Goal: Transaction & Acquisition: Subscribe to service/newsletter

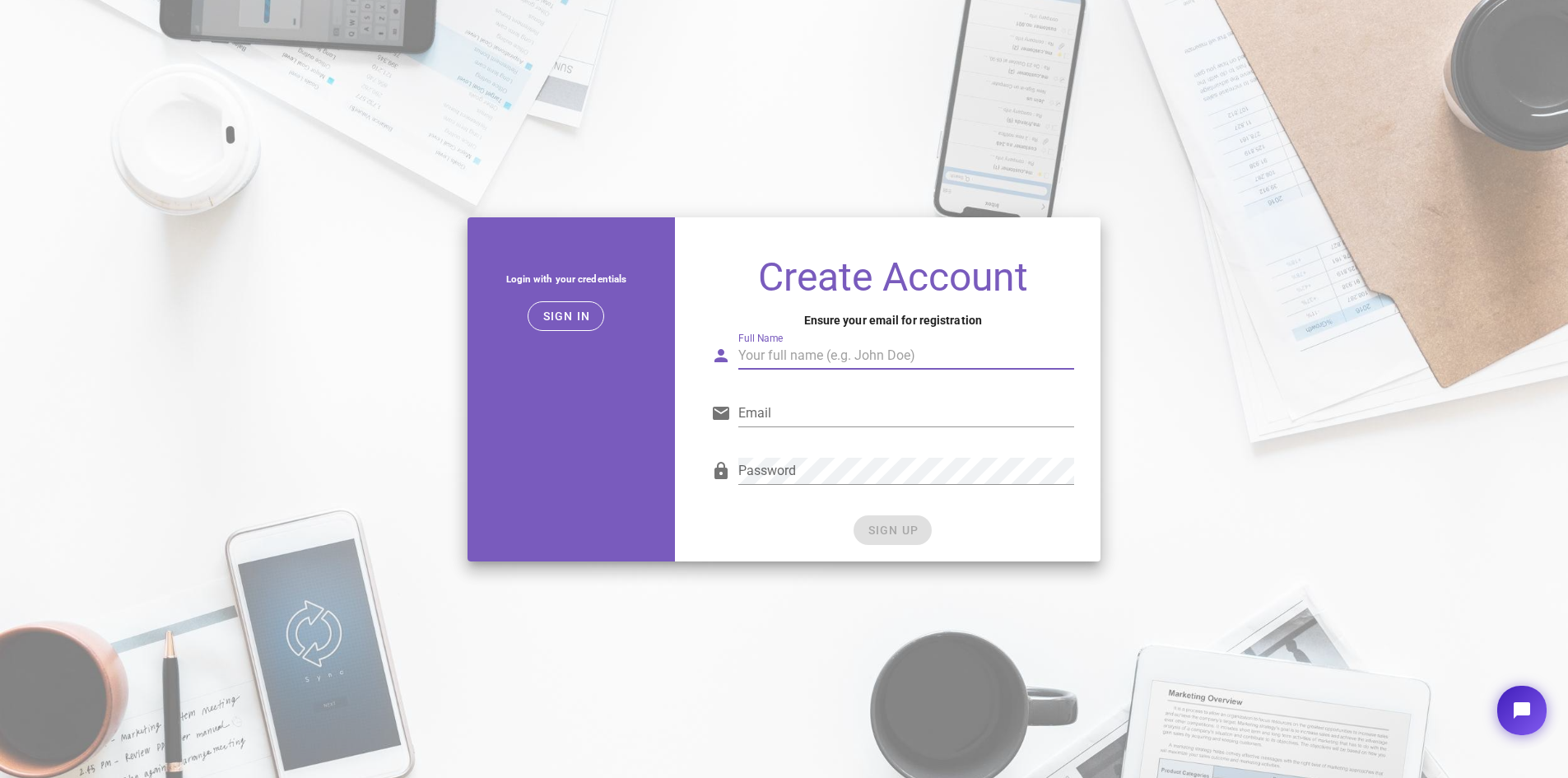
click at [867, 366] on input "Full Name" at bounding box center [906, 356] width 336 height 26
type input "S"
type input "C"
type input "V"
type input "Boby Gurjar"
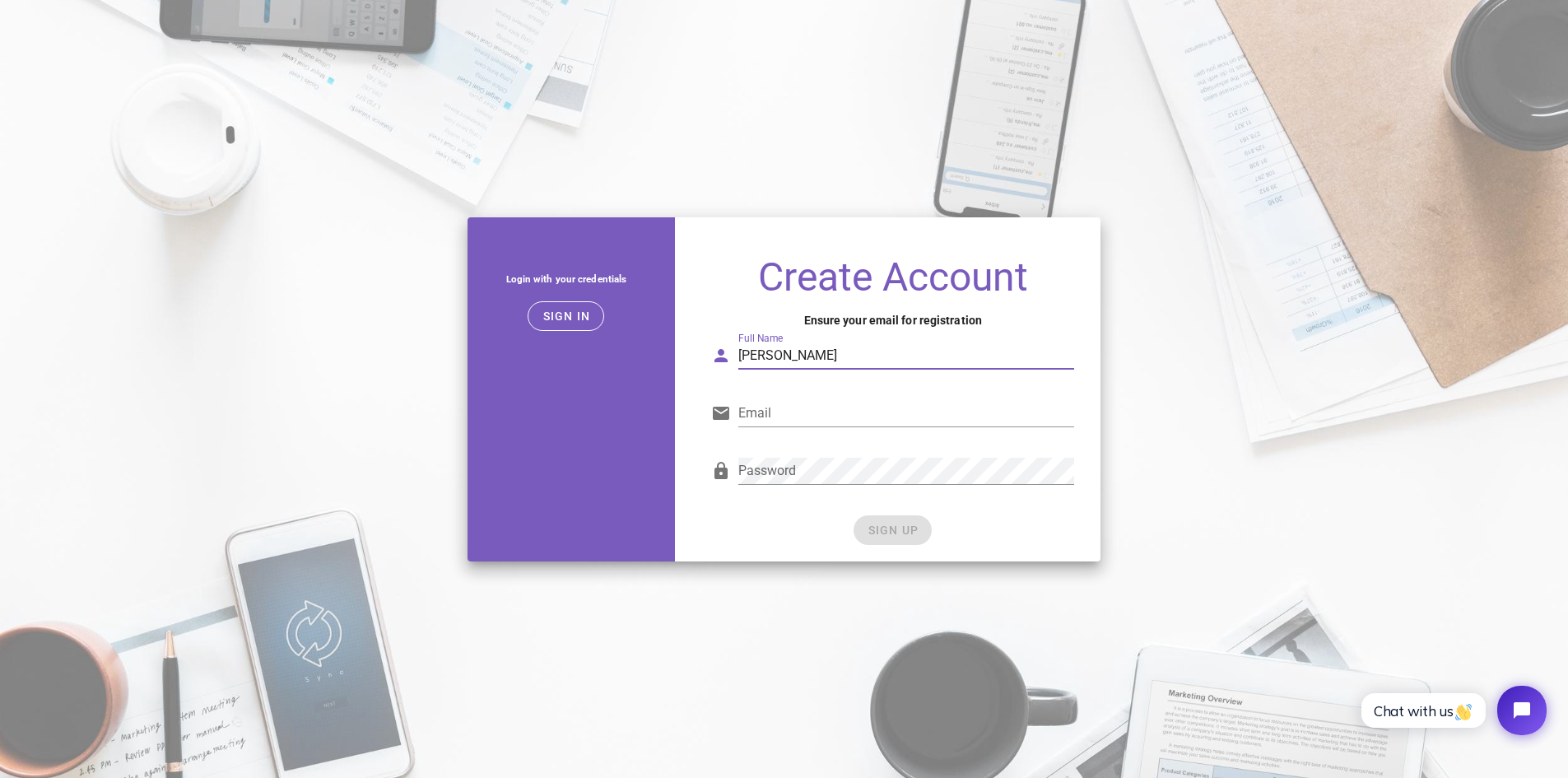
click at [847, 389] on div "Email" at bounding box center [893, 415] width 383 height 57
click at [848, 413] on input "Email" at bounding box center [906, 413] width 336 height 26
type input "Bobyyyyy15@gmail.com"
click at [881, 529] on span "SIGN UP" at bounding box center [892, 531] width 52 height 13
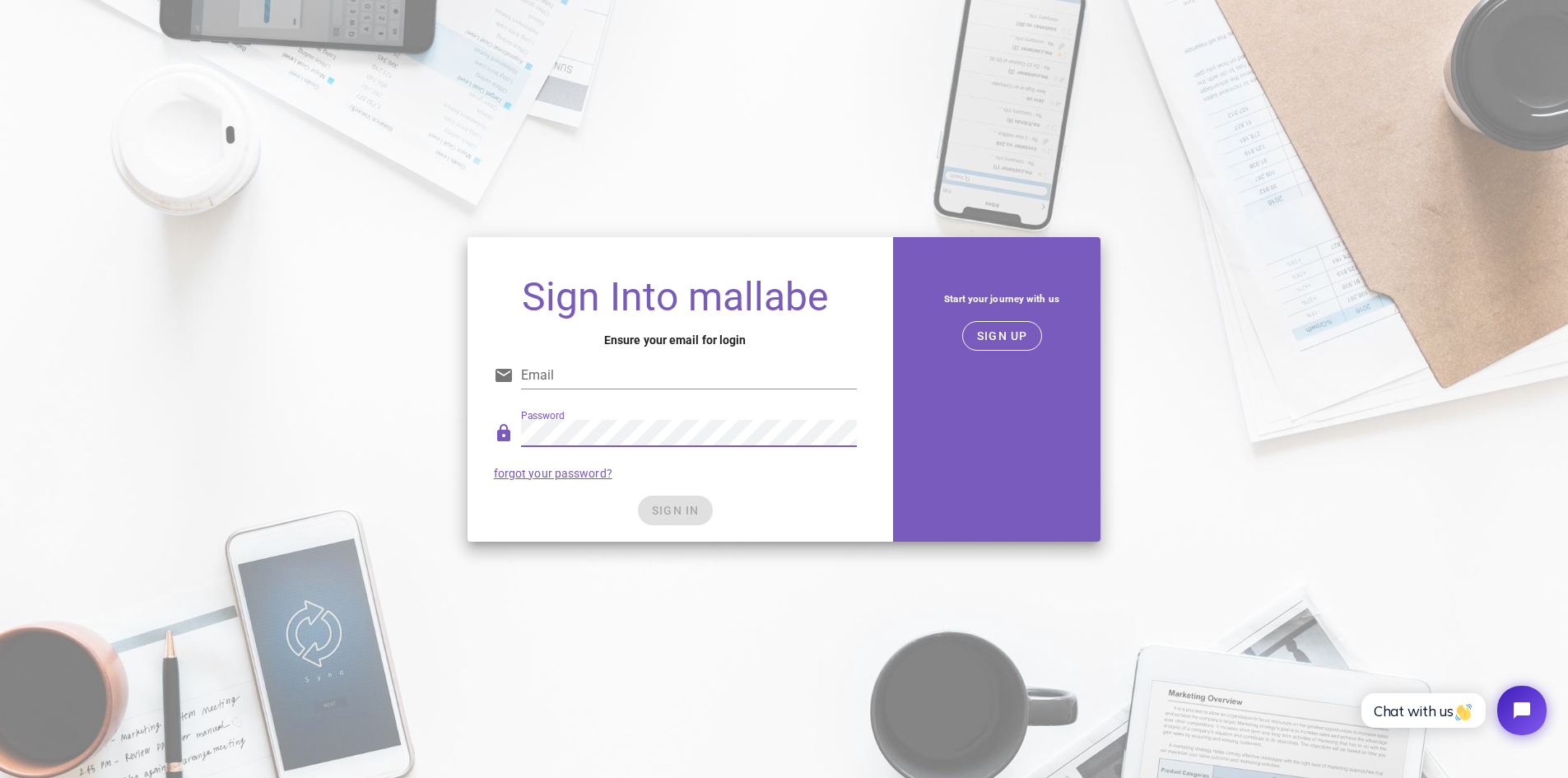
type input "Bobyyyyy15@gmail.com"
click at [711, 510] on button "SIGN IN" at bounding box center [675, 511] width 75 height 30
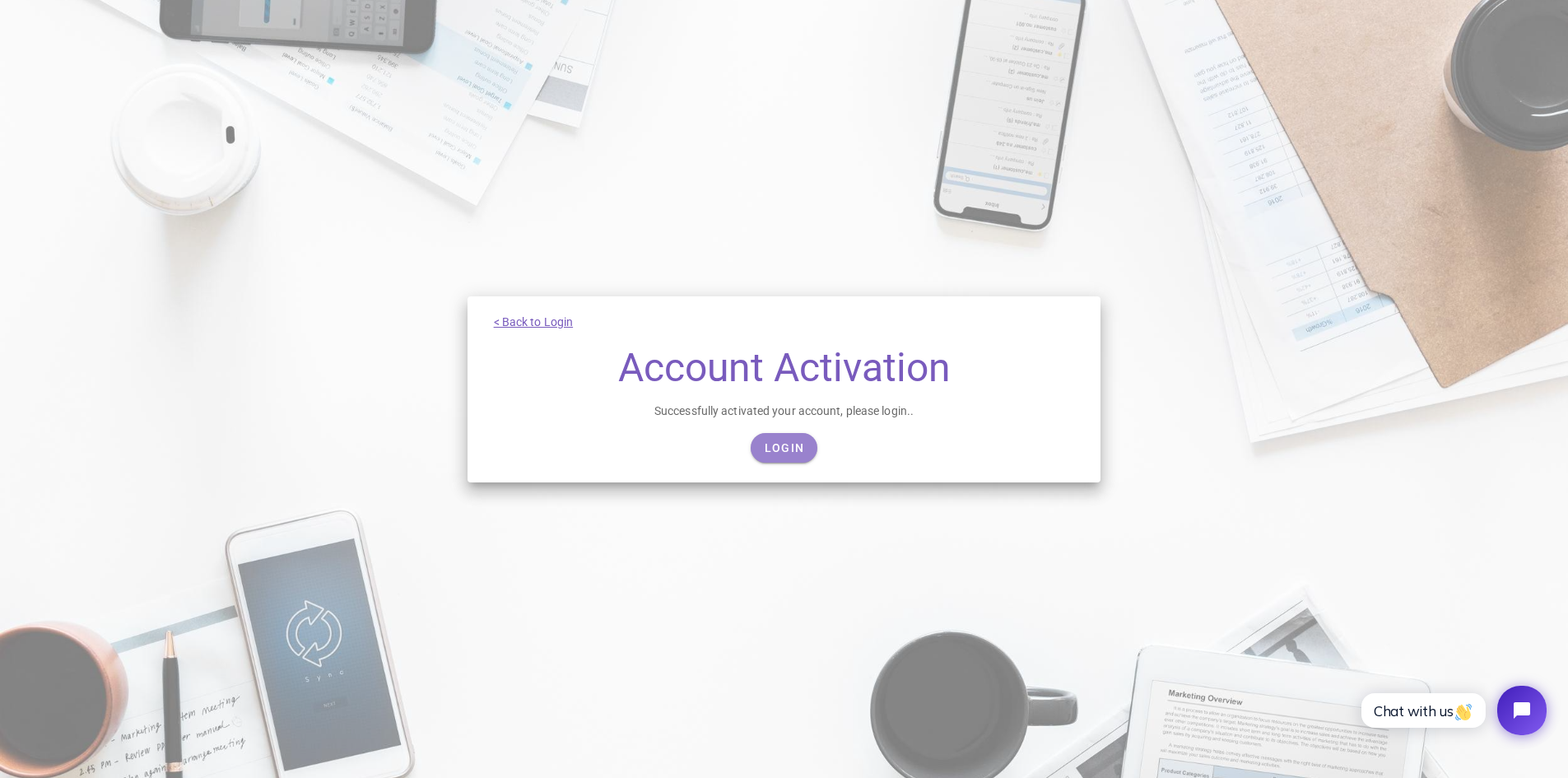
click at [805, 452] on link "Login" at bounding box center [784, 448] width 67 height 30
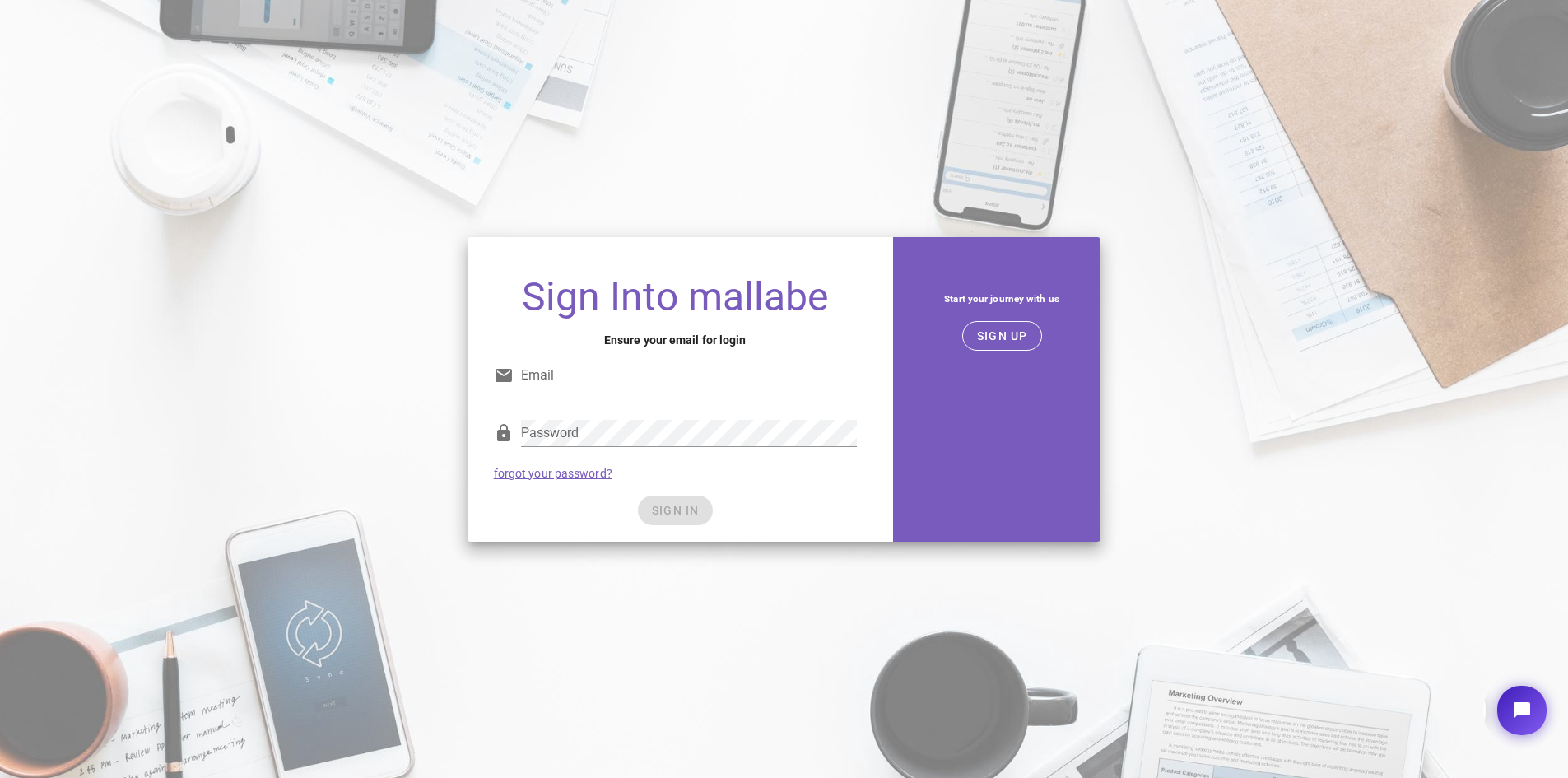
click at [729, 366] on input "Email" at bounding box center [689, 375] width 336 height 26
type input "Bobyyyyy15@gmail.com"
click at [783, 484] on div "Password forgot your password?" at bounding box center [675, 449] width 383 height 86
click at [686, 516] on span "SIGN IN" at bounding box center [675, 511] width 49 height 13
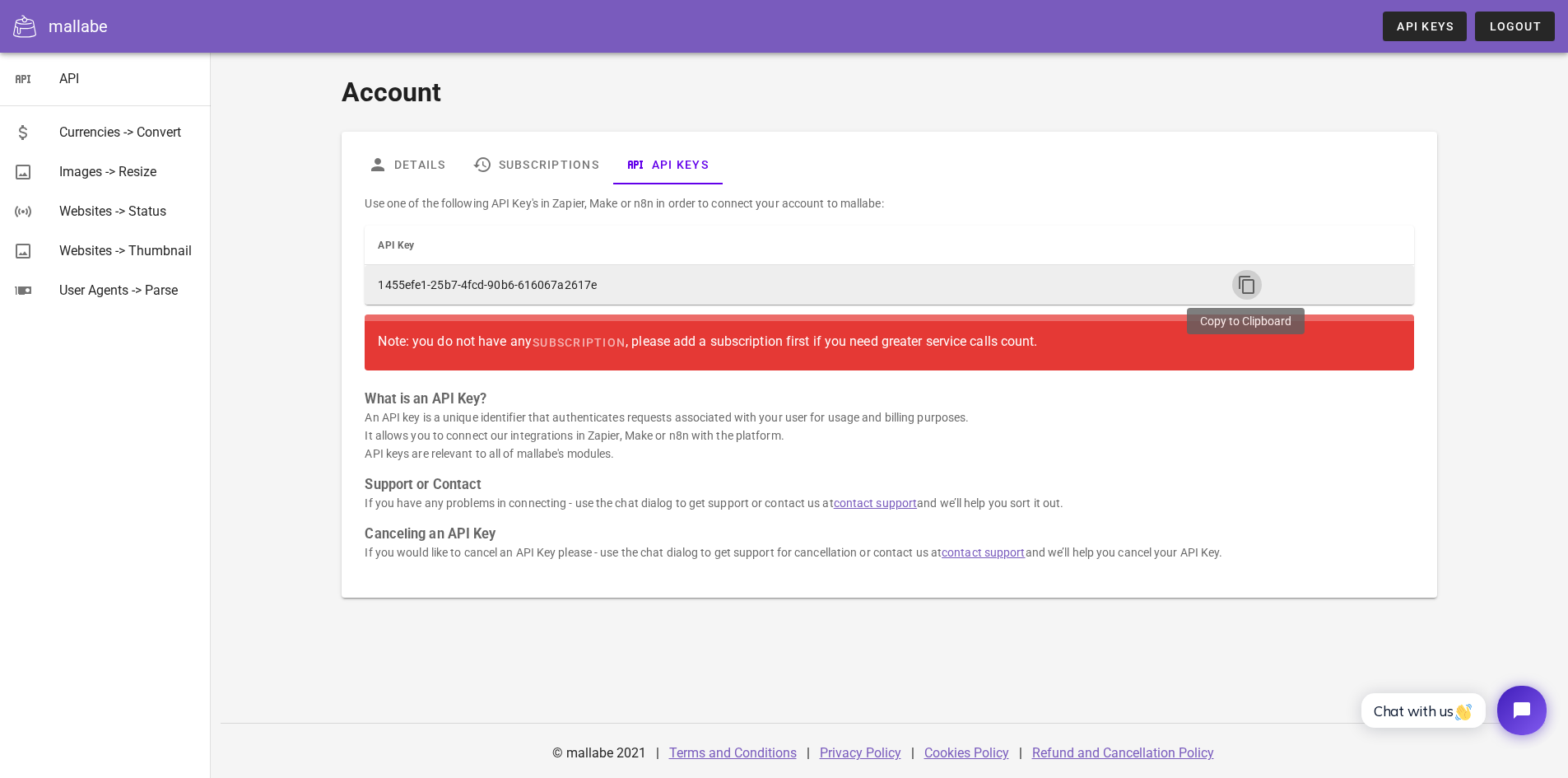
click at [1243, 279] on icon "button" at bounding box center [1246, 284] width 20 height 20
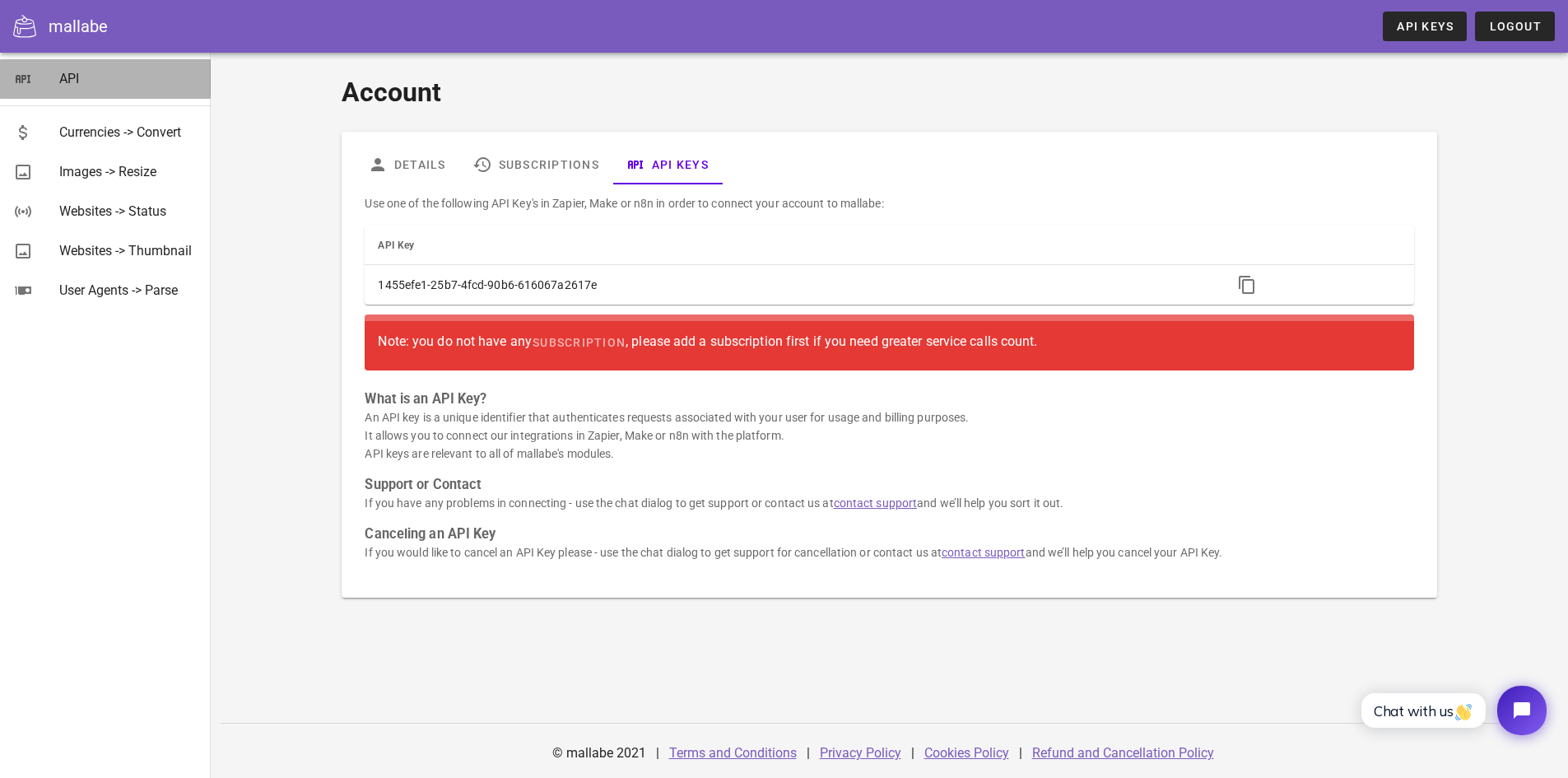
click at [89, 86] on div "API" at bounding box center [128, 78] width 138 height 16
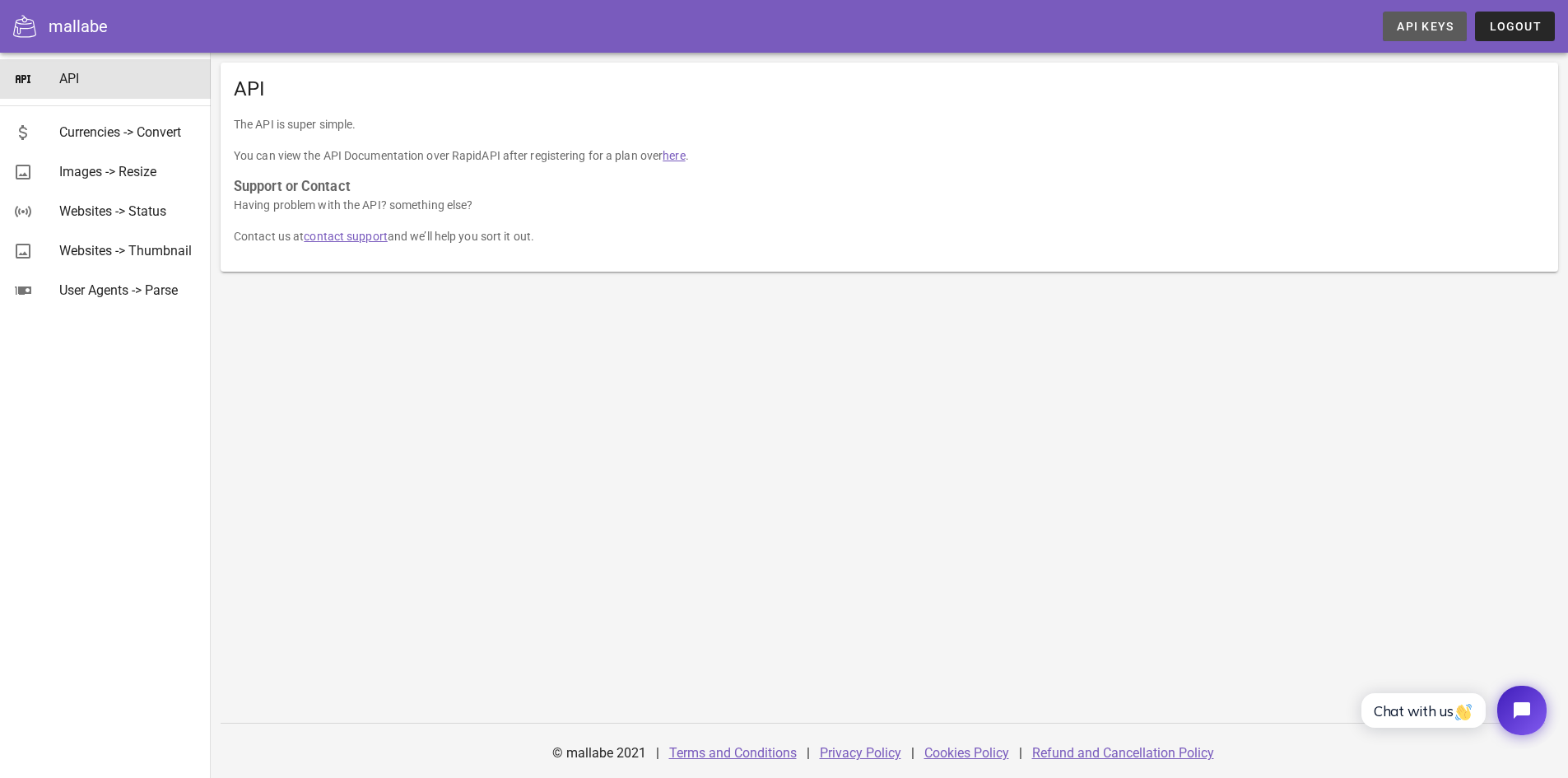
click at [1450, 18] on link "API Keys" at bounding box center [1424, 26] width 84 height 30
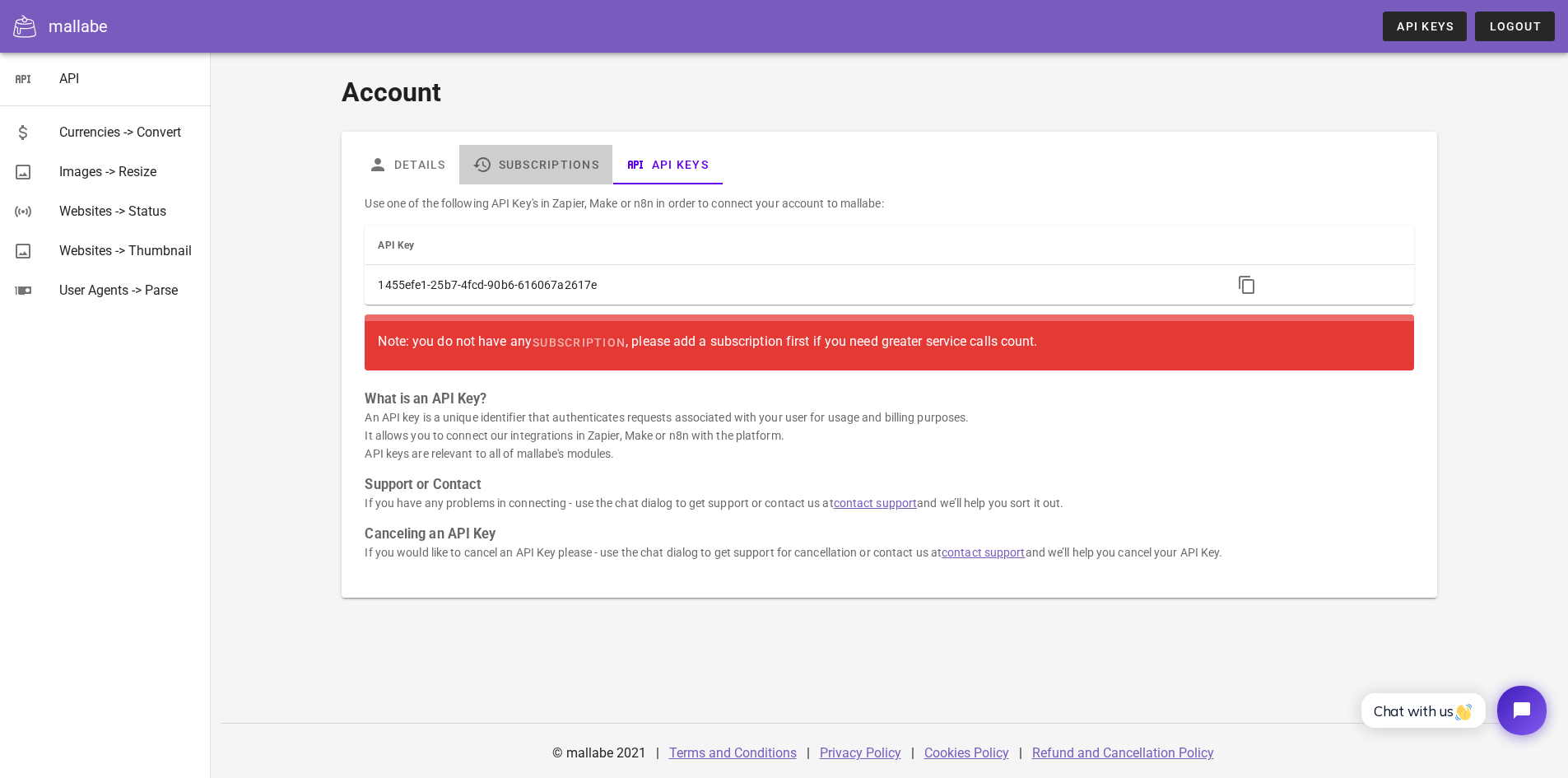
click at [545, 167] on link "Subscriptions" at bounding box center [535, 165] width 153 height 40
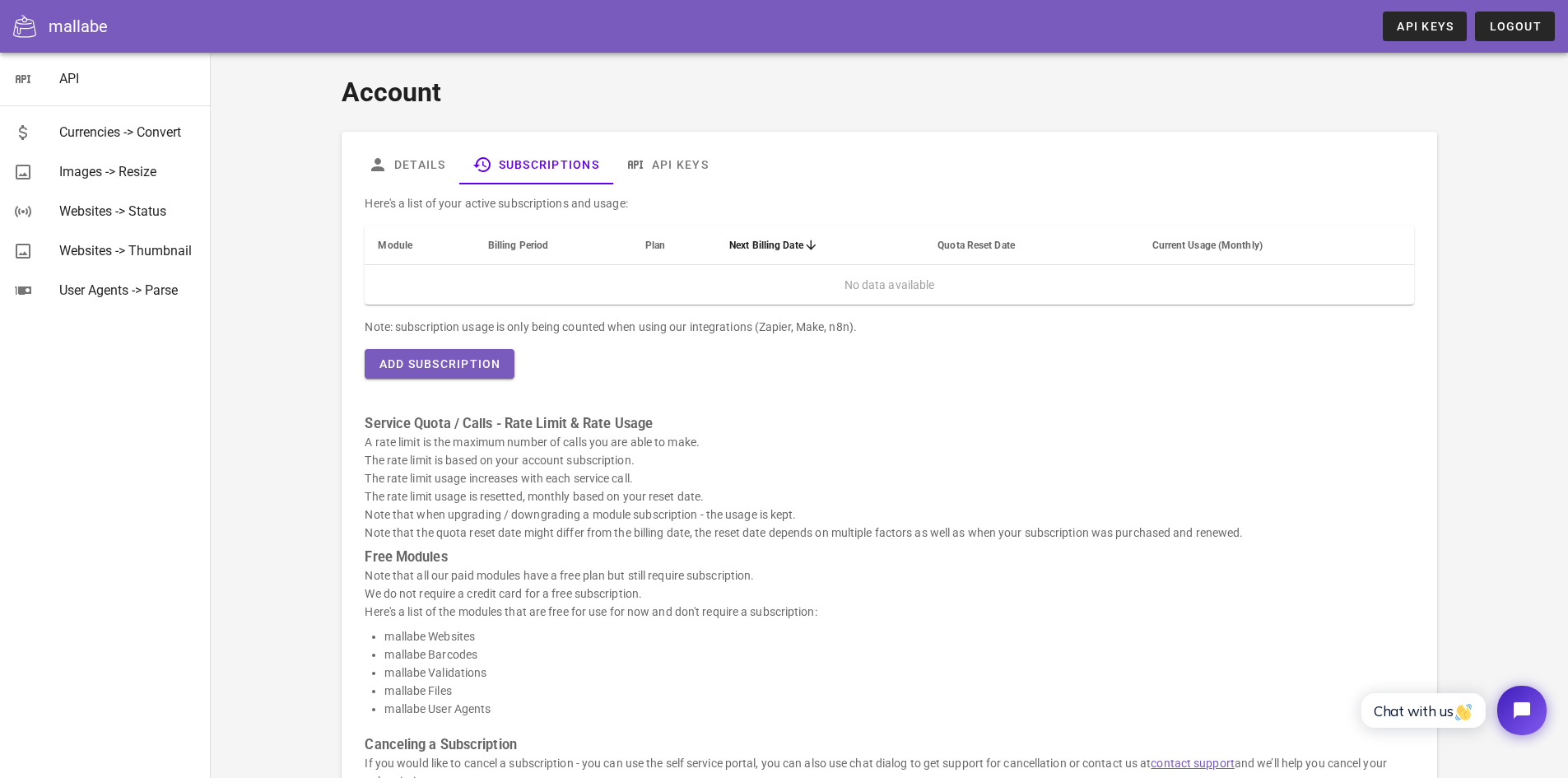
click at [534, 241] on span "Billing Period" at bounding box center [518, 246] width 60 height 11
click at [653, 245] on span "Plan" at bounding box center [655, 246] width 20 height 11
click at [401, 157] on link "Details" at bounding box center [406, 165] width 104 height 40
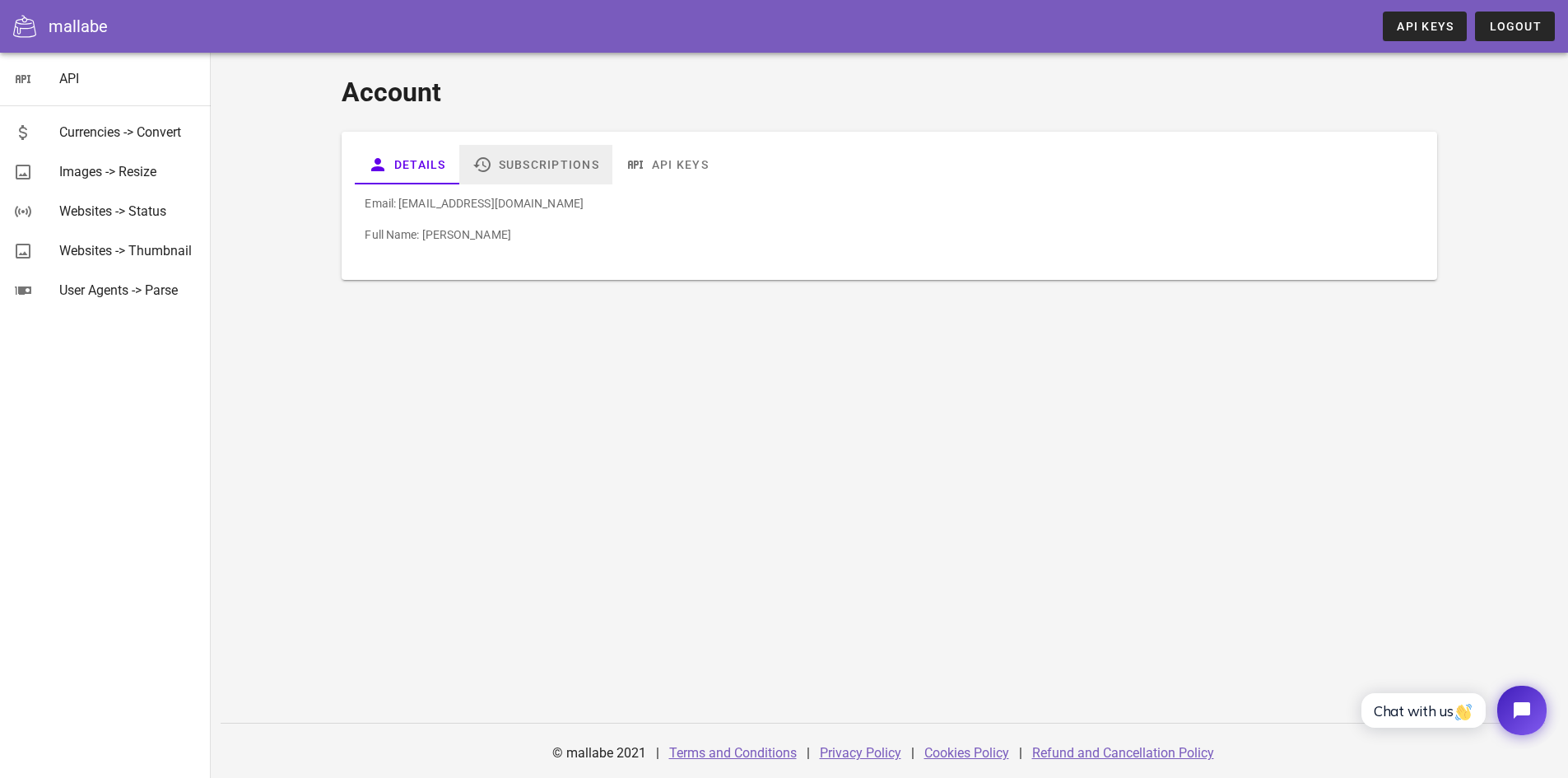
click at [531, 174] on link "Subscriptions" at bounding box center [535, 165] width 153 height 40
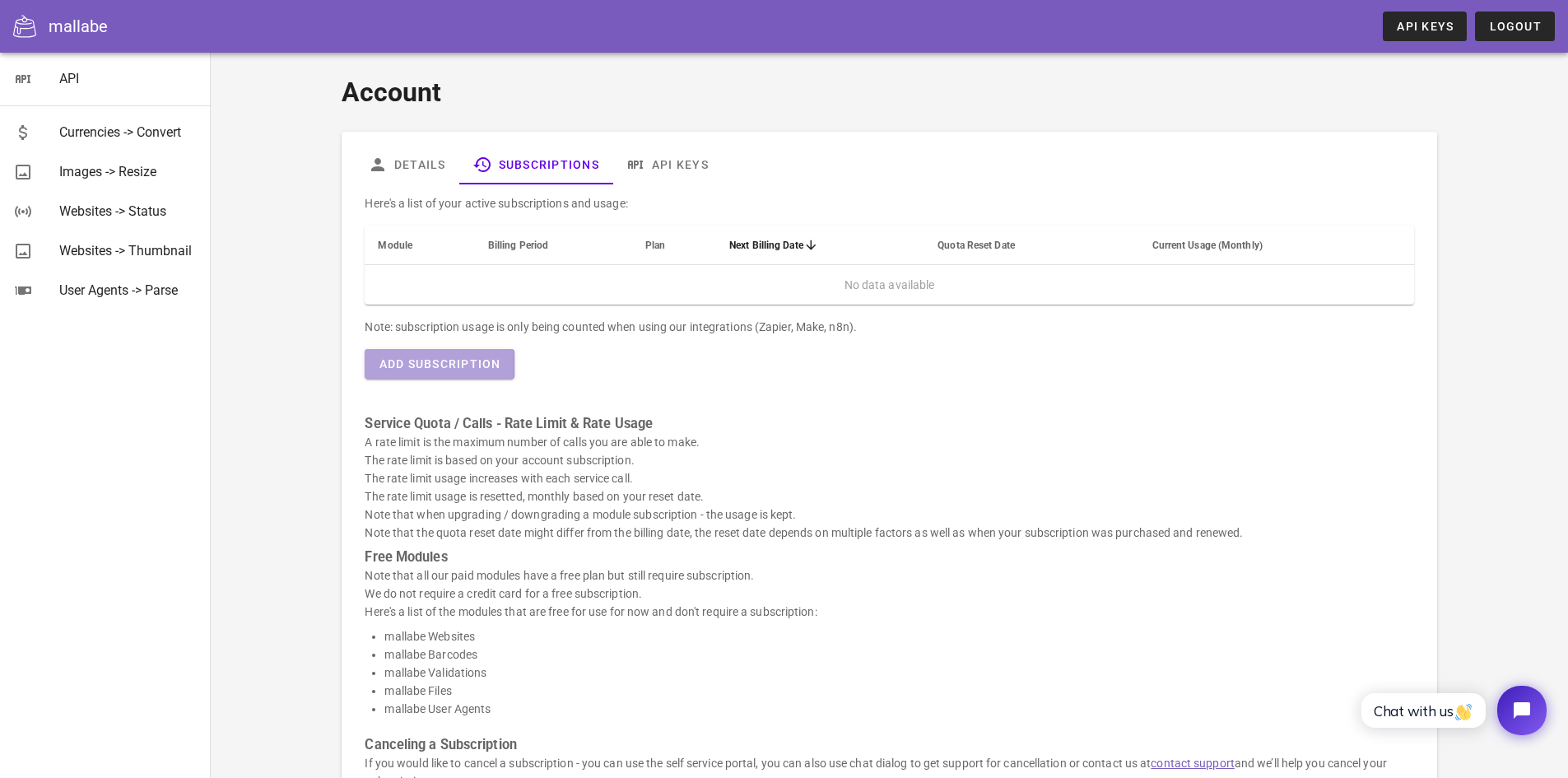
click at [498, 374] on button "Add Subscription" at bounding box center [439, 364] width 149 height 30
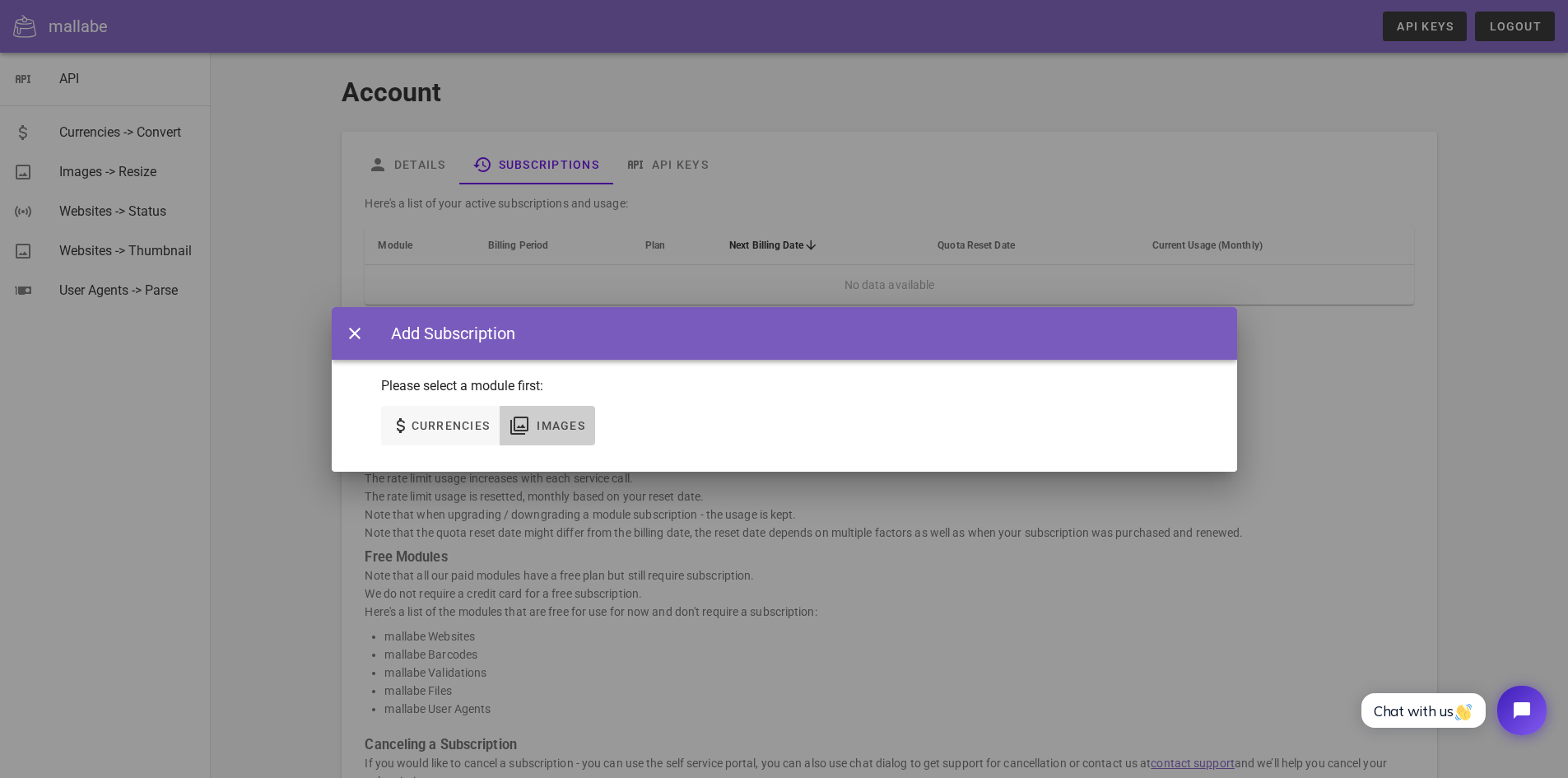
click at [538, 438] on button "Images" at bounding box center [547, 425] width 96 height 40
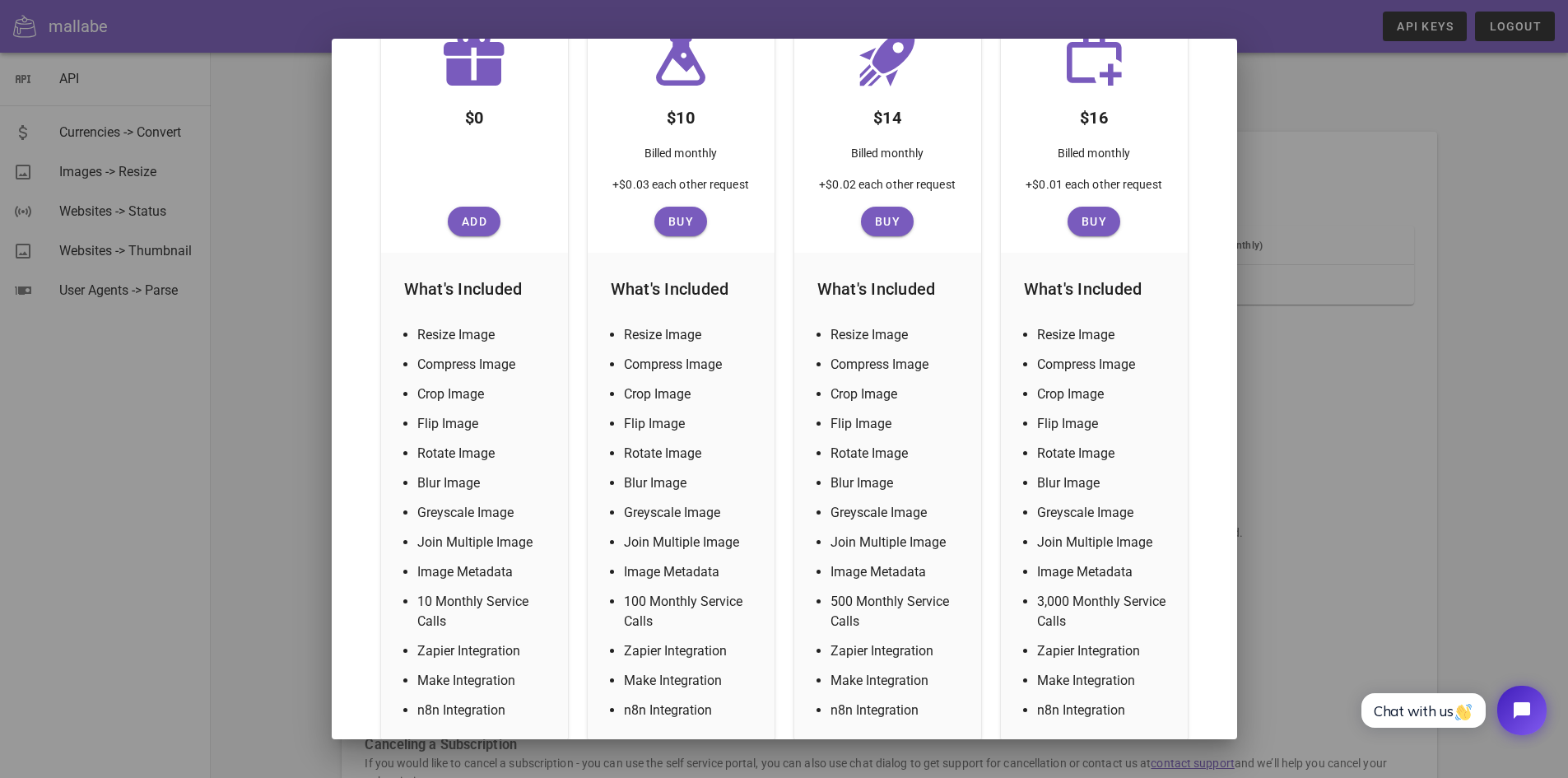
scroll to position [329, 0]
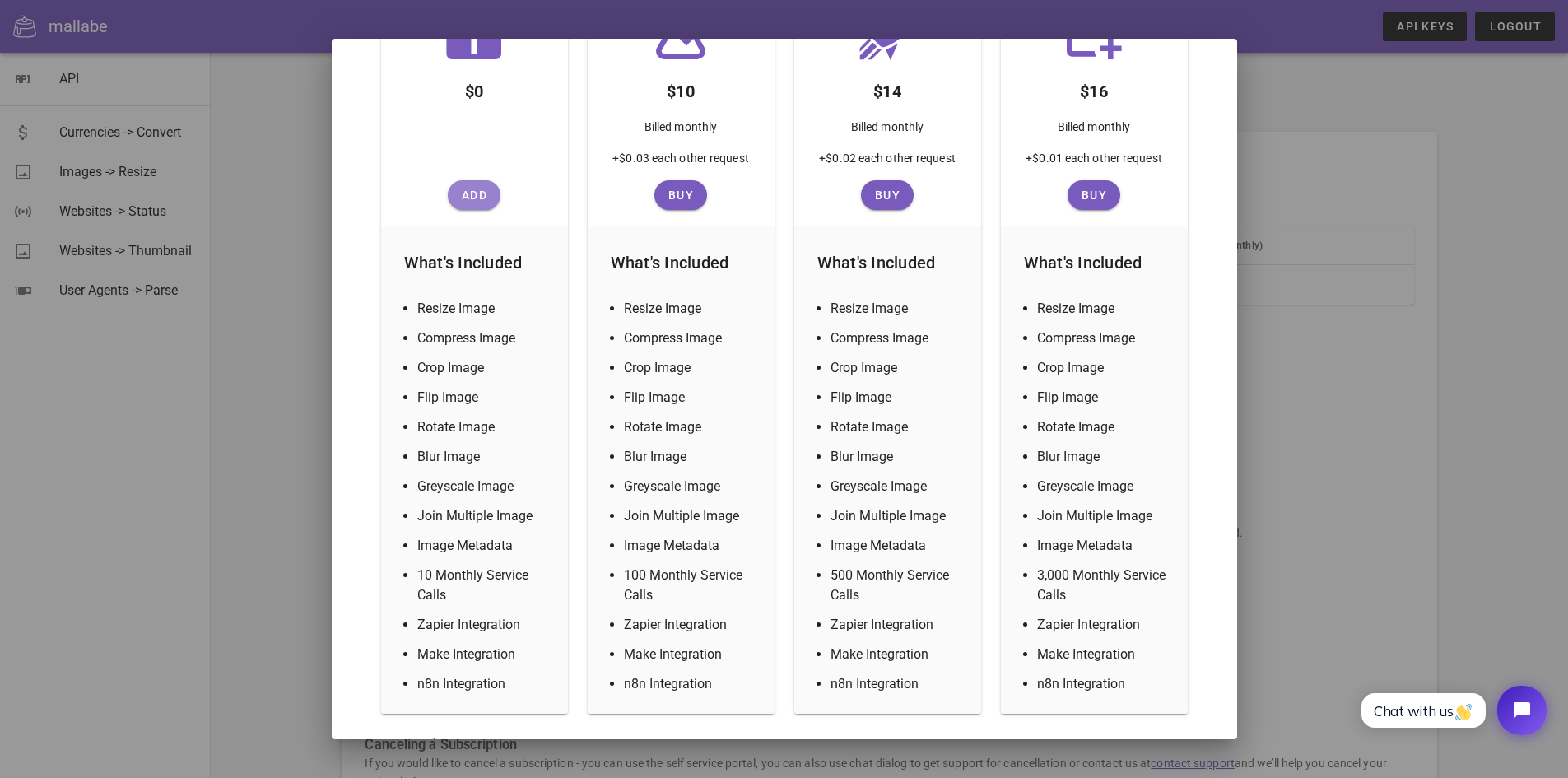
click at [473, 204] on button "Add" at bounding box center [474, 196] width 53 height 30
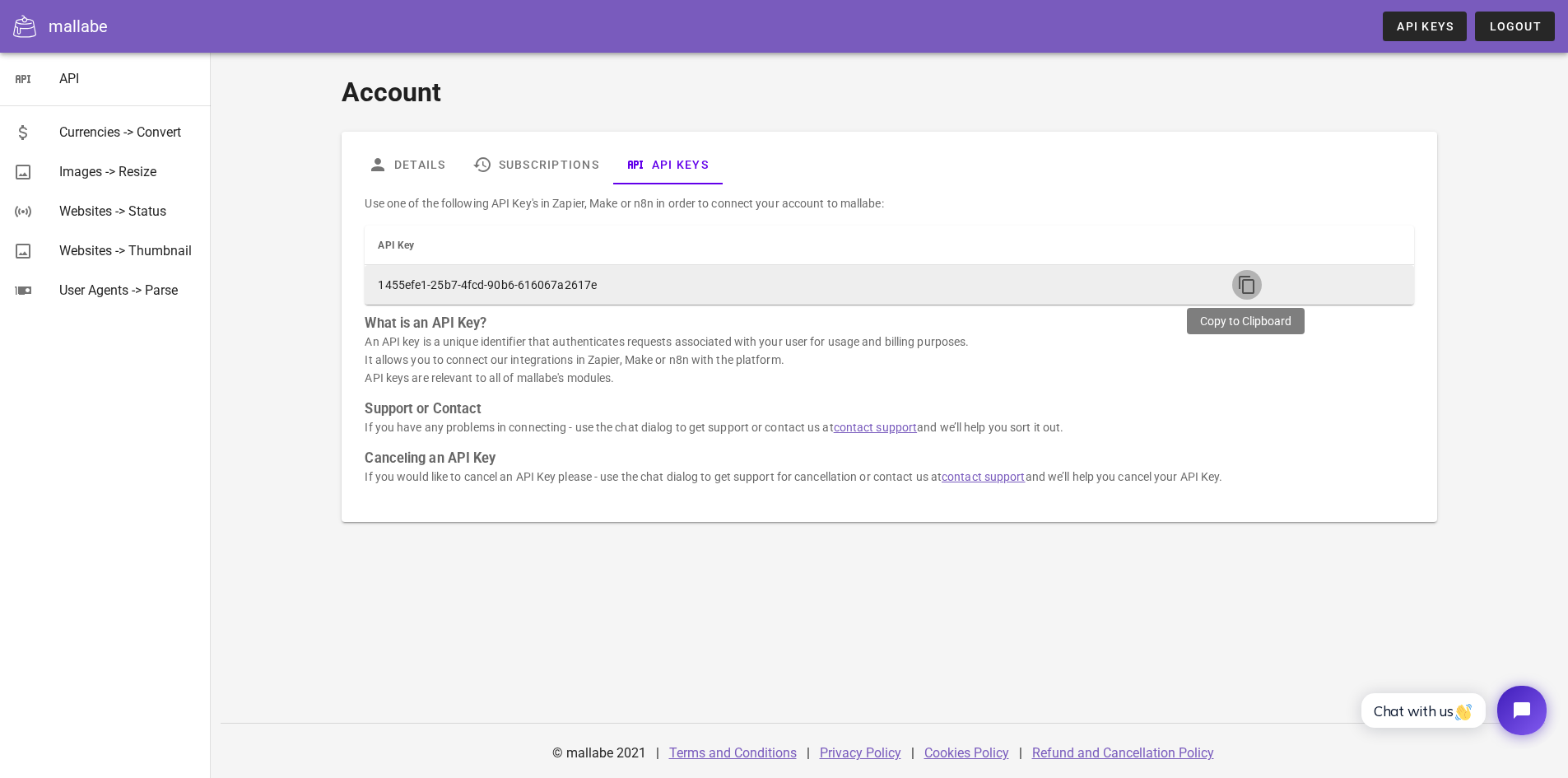
click at [1252, 288] on icon "button" at bounding box center [1246, 284] width 20 height 20
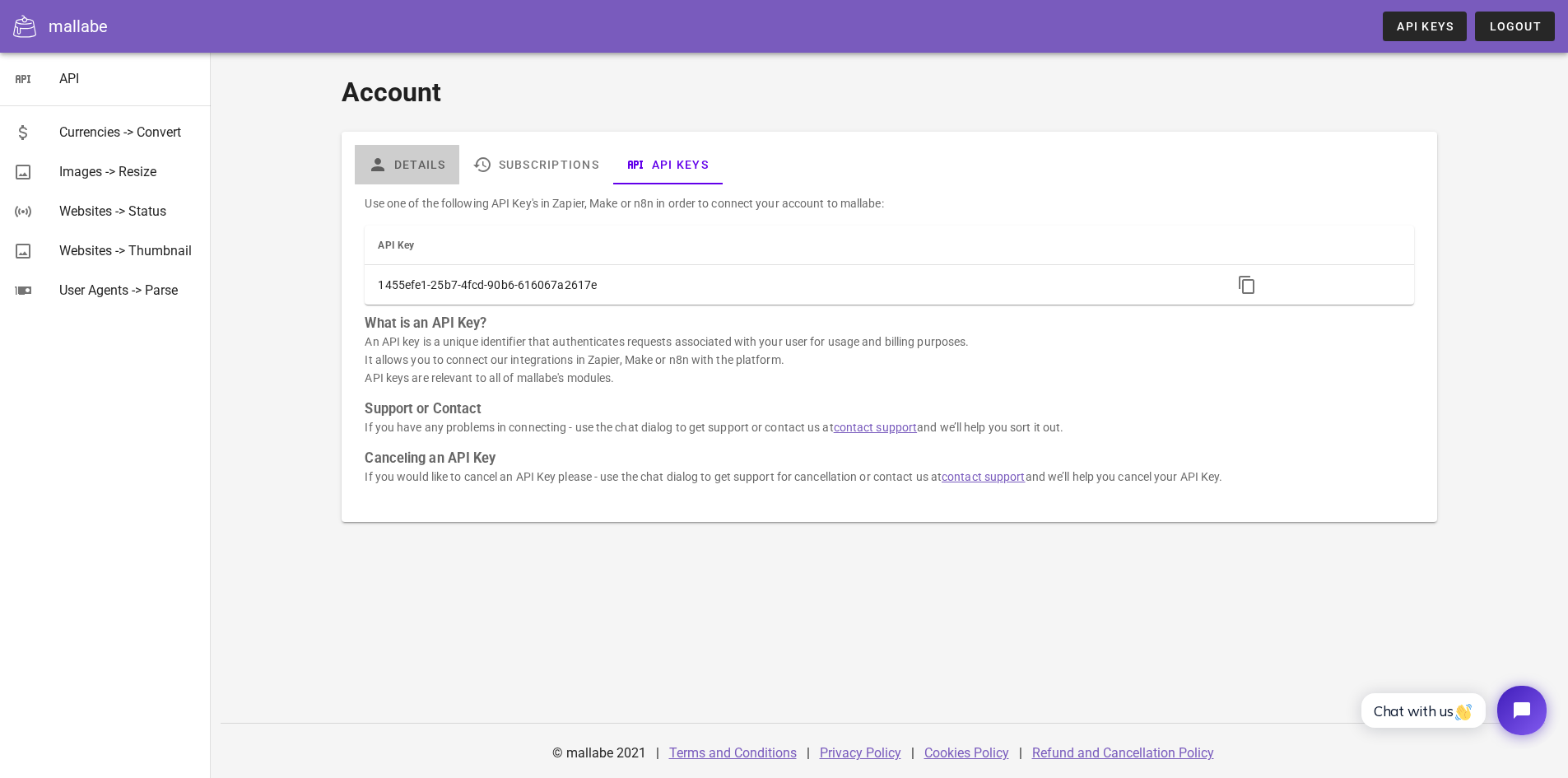
click at [412, 159] on link "Details" at bounding box center [406, 165] width 104 height 40
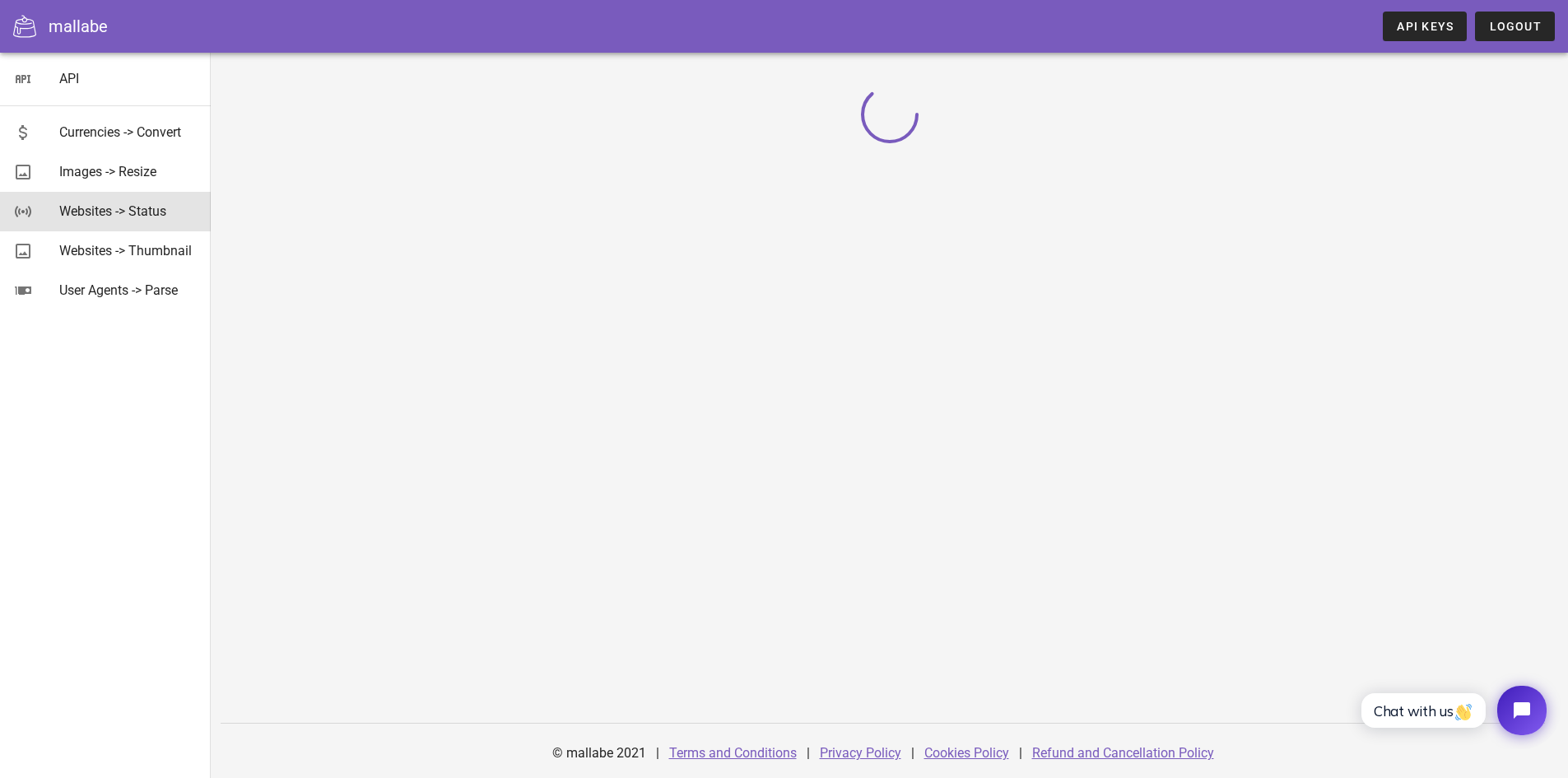
click at [69, 212] on div "Websites -> Status" at bounding box center [128, 211] width 138 height 16
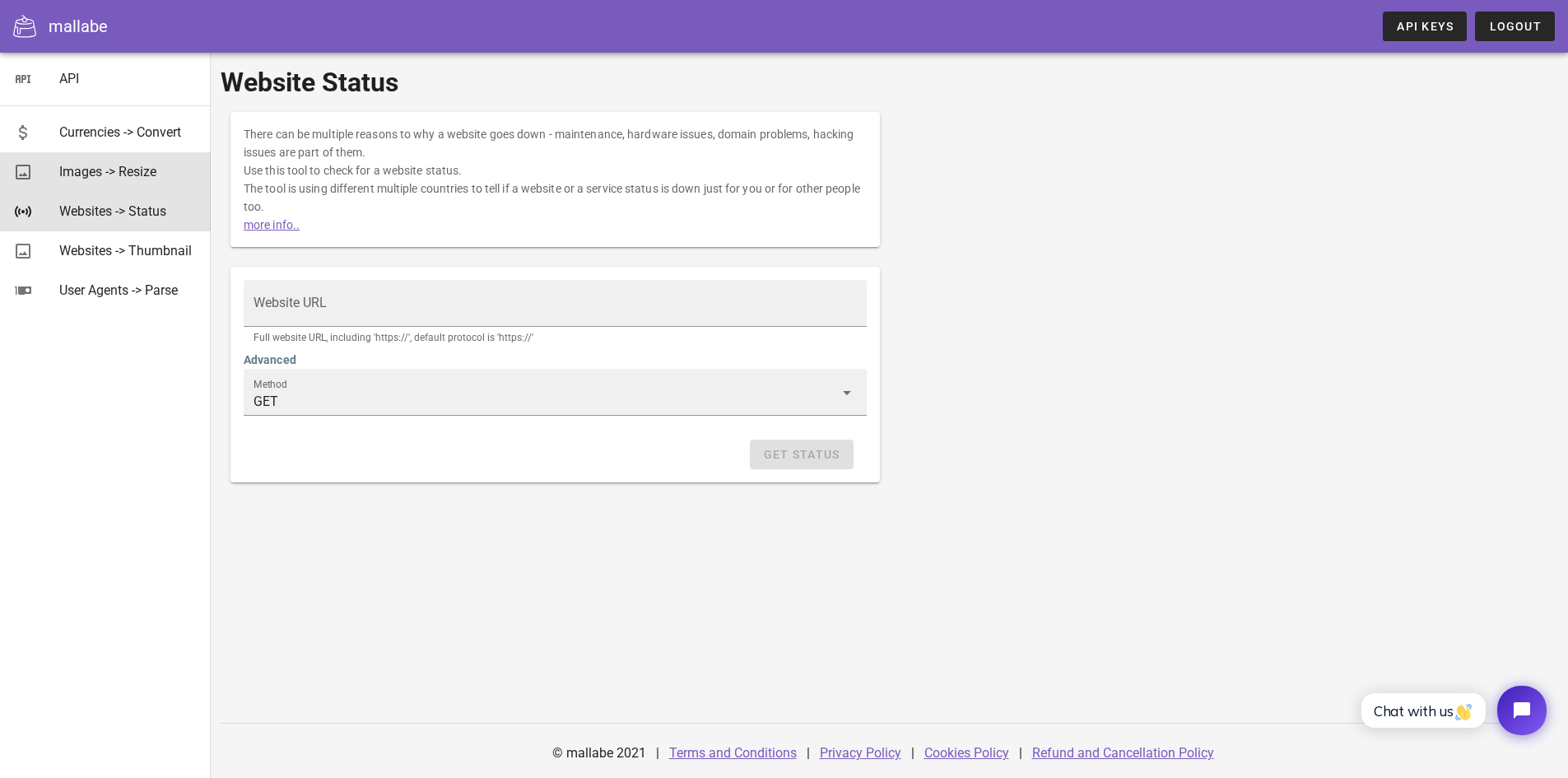
click at [120, 188] on div "Images -> Resize" at bounding box center [128, 172] width 138 height 36
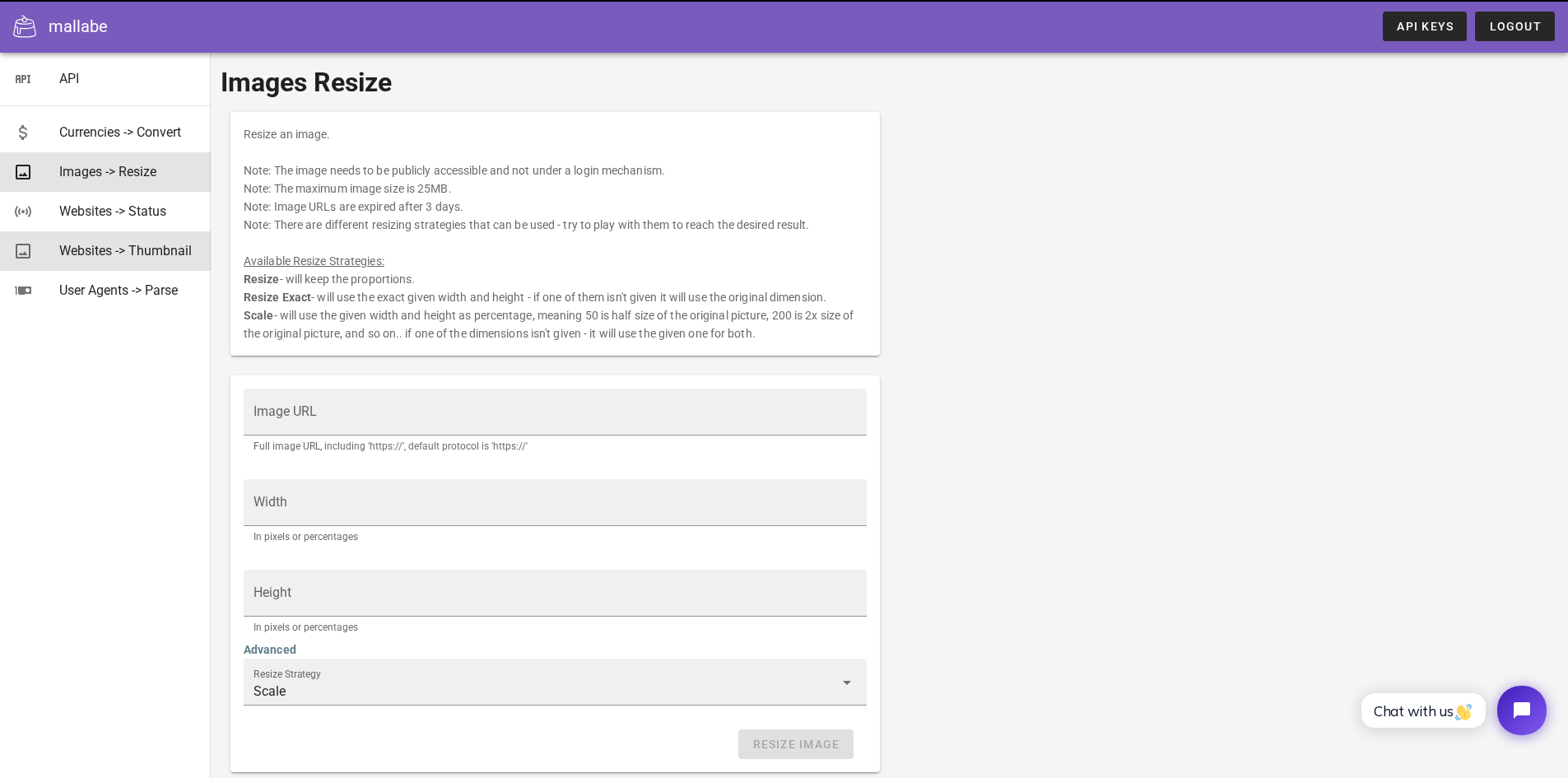
click at [123, 247] on div "Websites -> Thumbnail" at bounding box center [128, 250] width 138 height 16
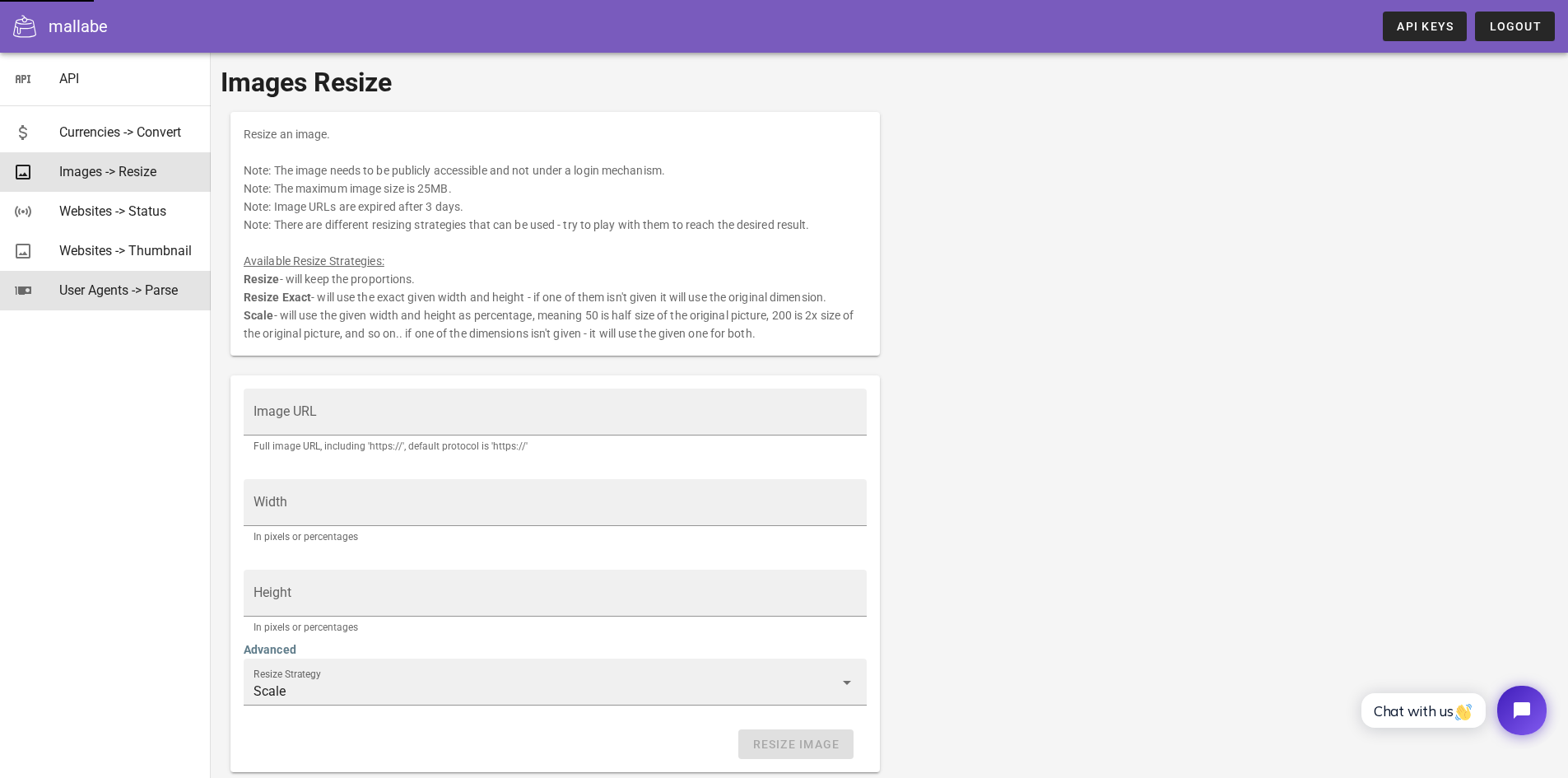
click at [120, 294] on div "User Agents -> Parse" at bounding box center [128, 290] width 138 height 16
